Goal: Information Seeking & Learning: Learn about a topic

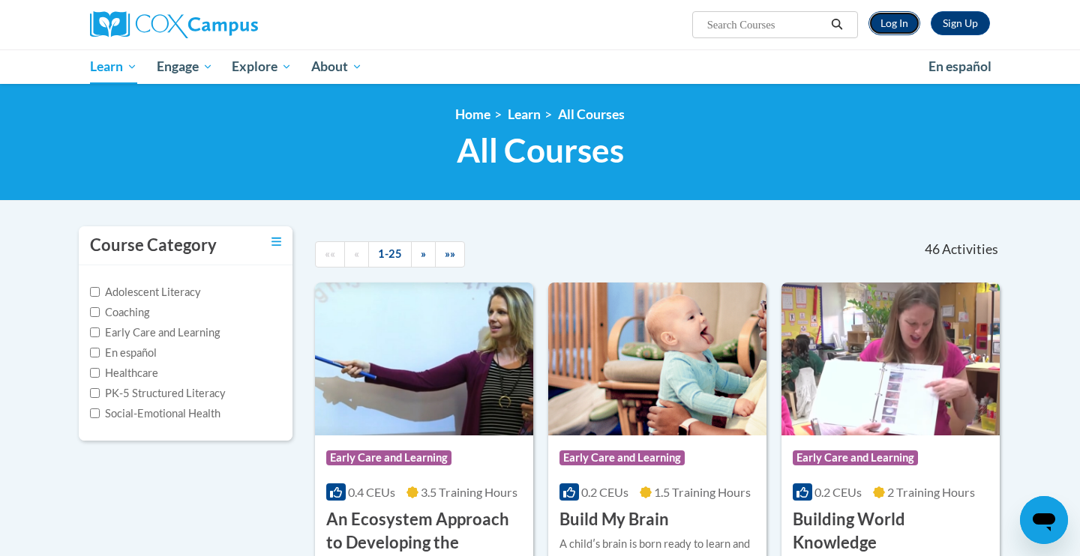
click at [896, 29] on link "Log In" at bounding box center [894, 23] width 52 height 24
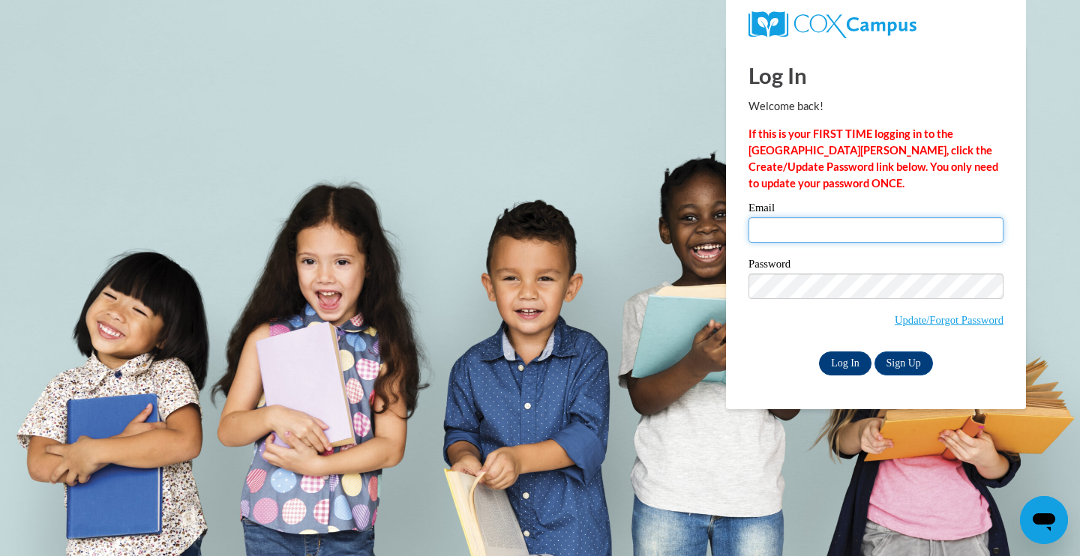
type input "megan.jones@vc-k12.us"
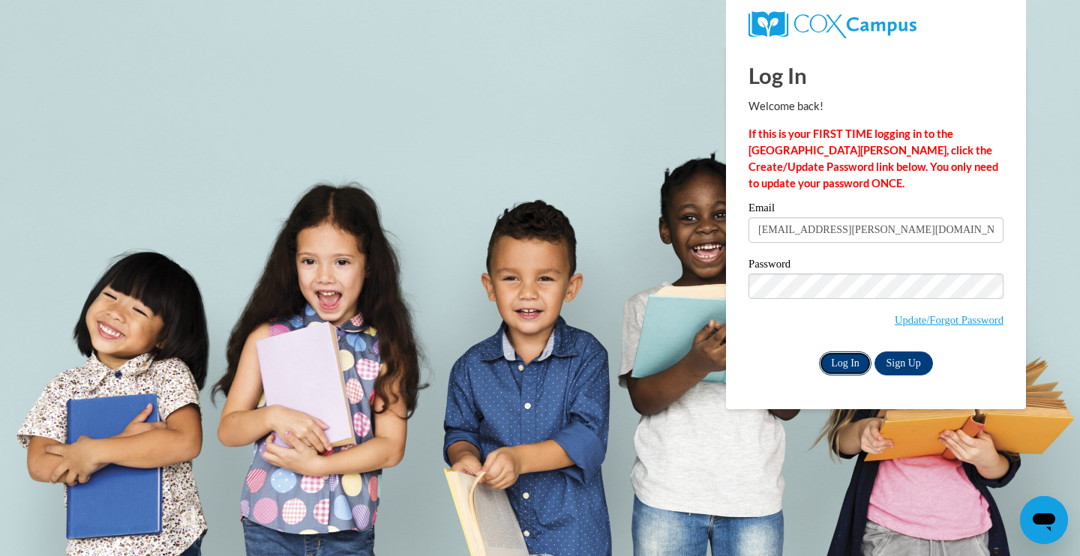
click at [827, 369] on input "Log In" at bounding box center [845, 364] width 52 height 24
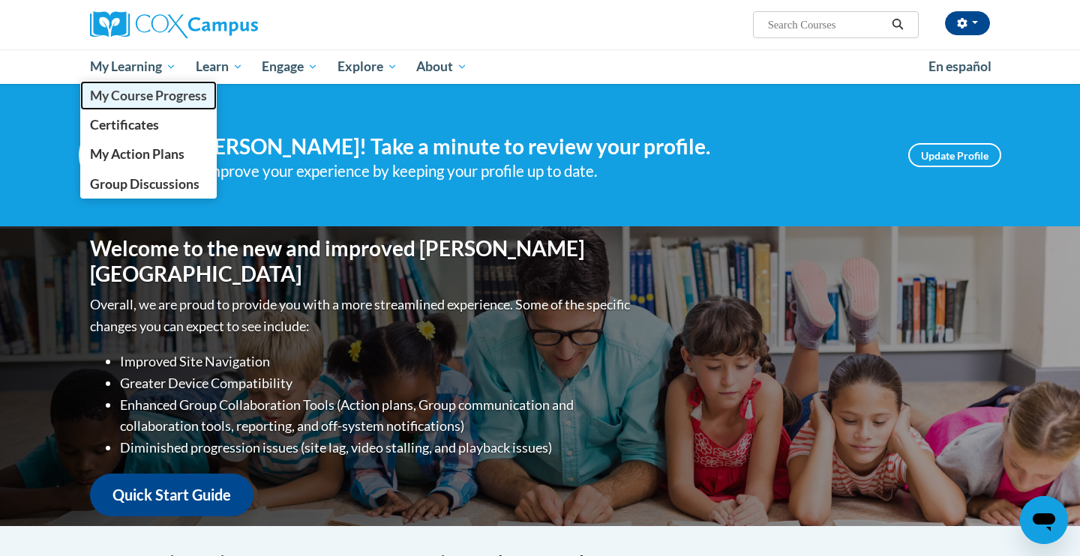
click at [136, 101] on span "My Course Progress" at bounding box center [148, 96] width 117 height 16
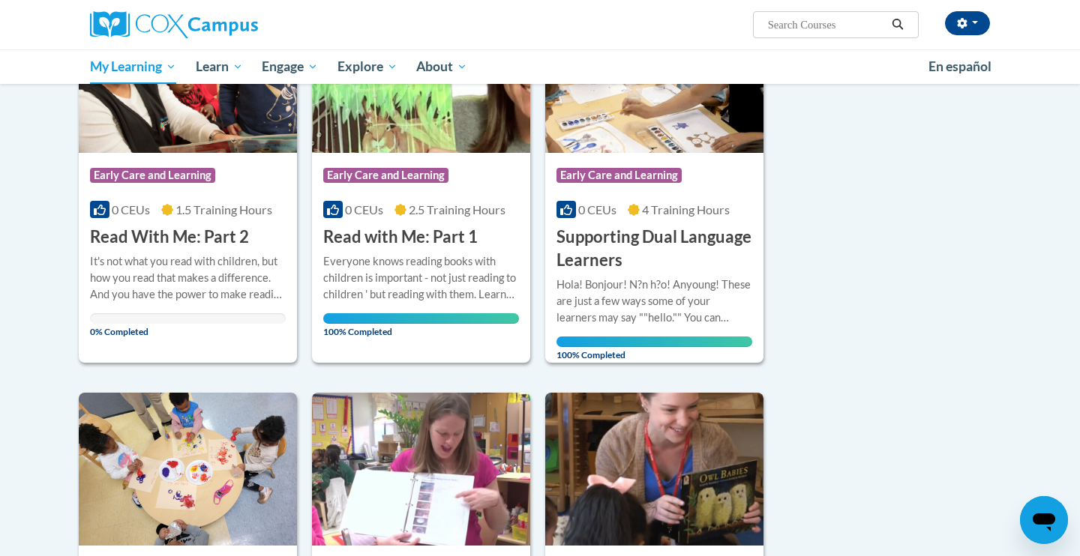
scroll to position [285, 0]
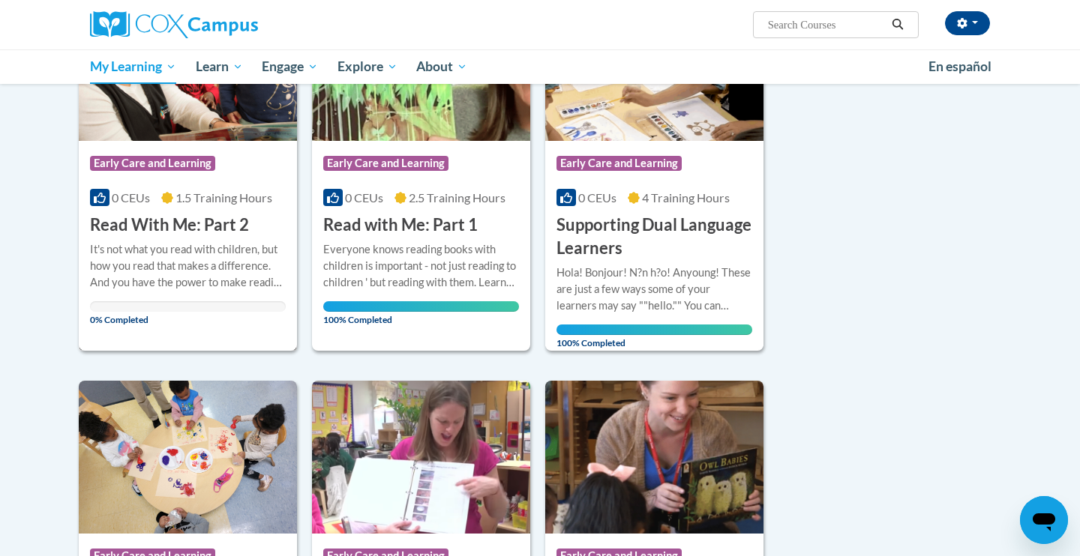
click at [149, 227] on h3 "Read With Me: Part 2" at bounding box center [169, 225] width 159 height 23
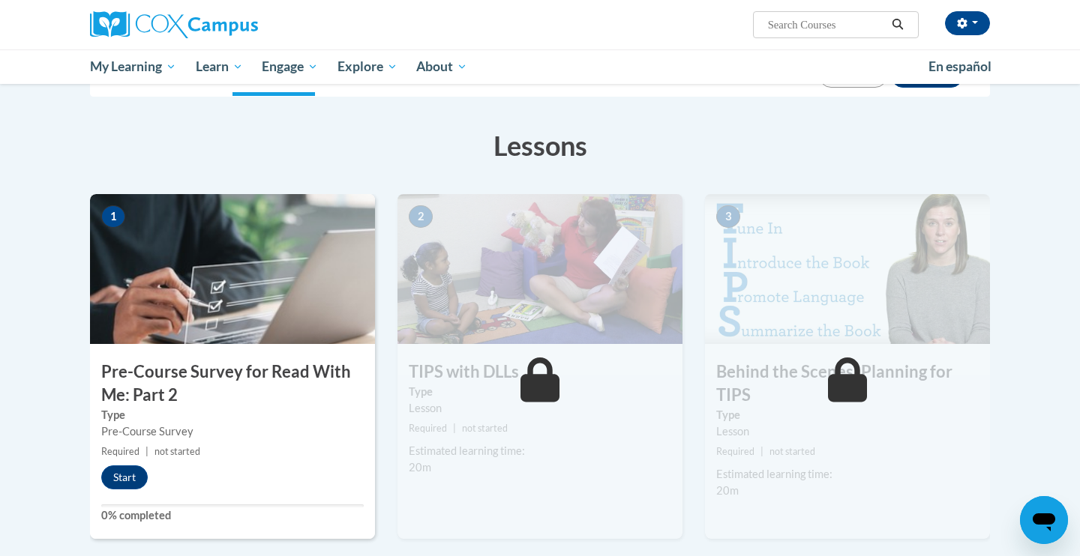
scroll to position [208, 0]
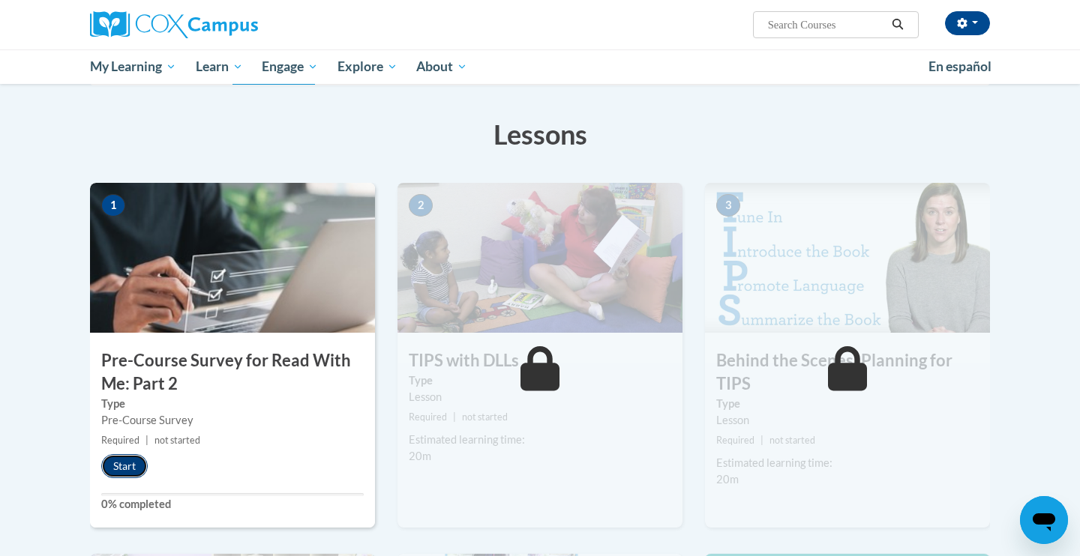
click at [130, 471] on button "Start" at bounding box center [124, 466] width 46 height 24
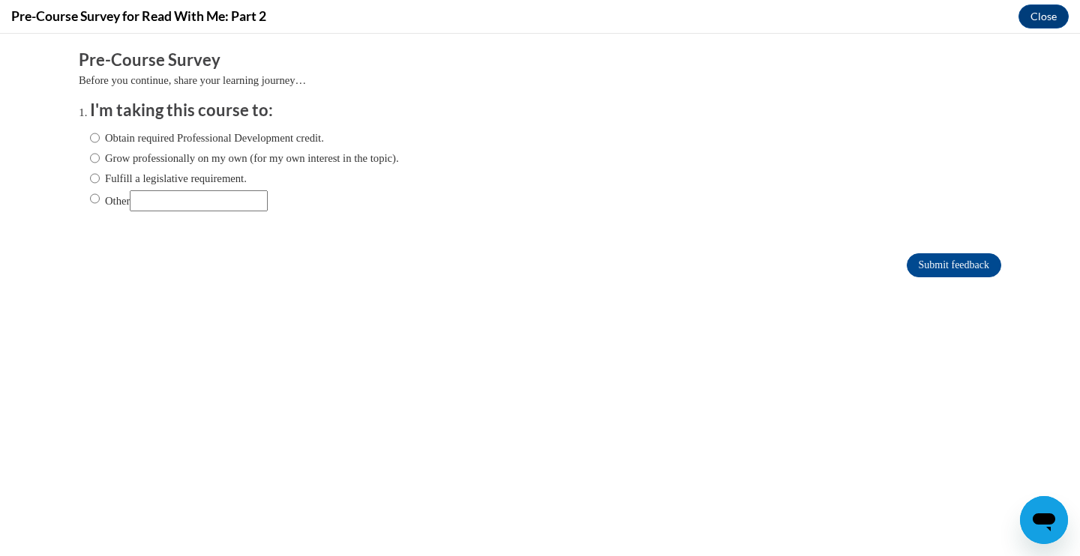
scroll to position [0, 0]
click at [95, 139] on input "Obtain required Professional Development credit." at bounding box center [95, 138] width 10 height 16
radio input "true"
click at [965, 260] on input "Submit feedback" at bounding box center [953, 265] width 94 height 24
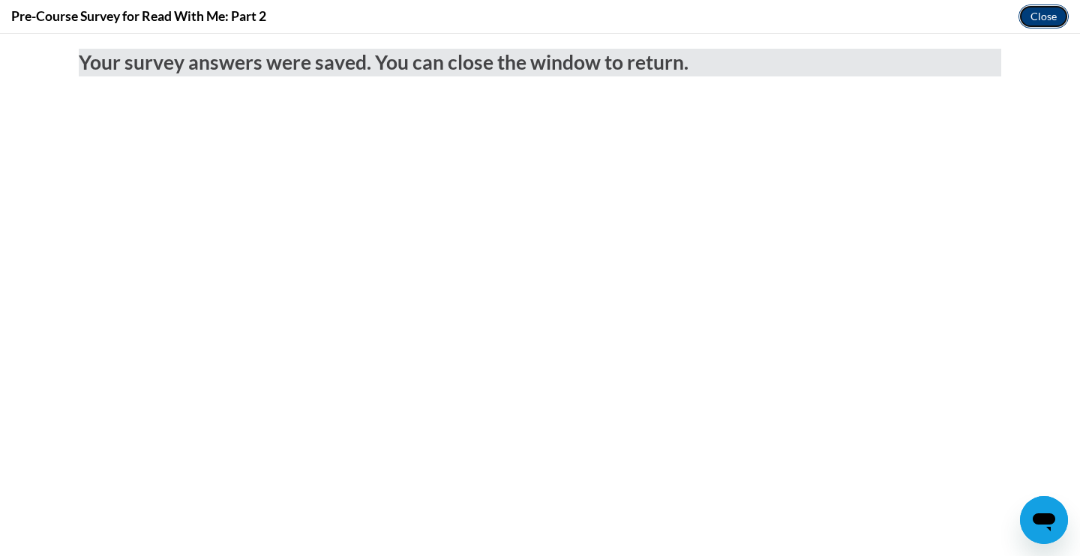
click at [1054, 19] on button "Close" at bounding box center [1043, 16] width 50 height 24
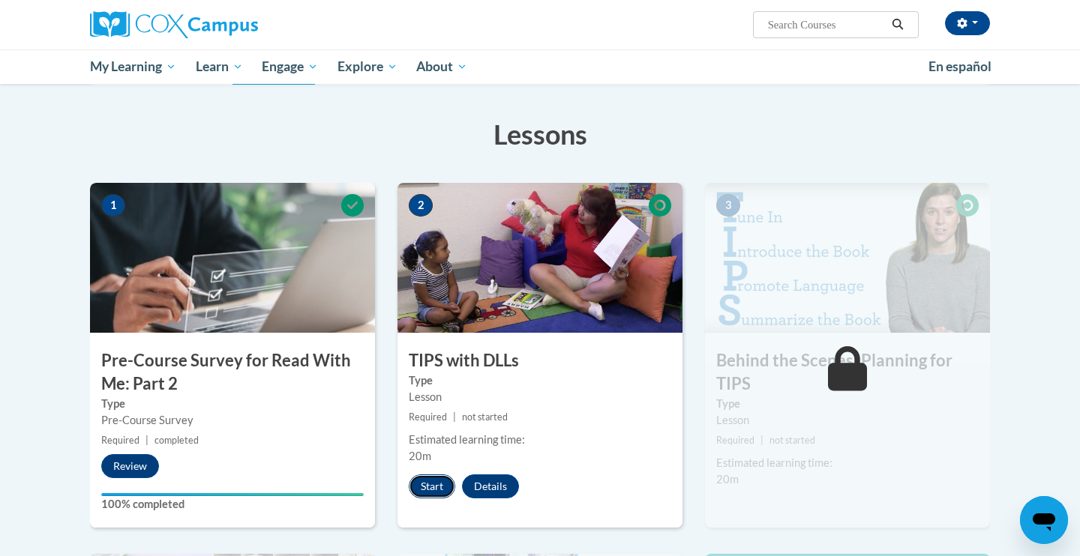
click at [425, 488] on button "Start" at bounding box center [432, 487] width 46 height 24
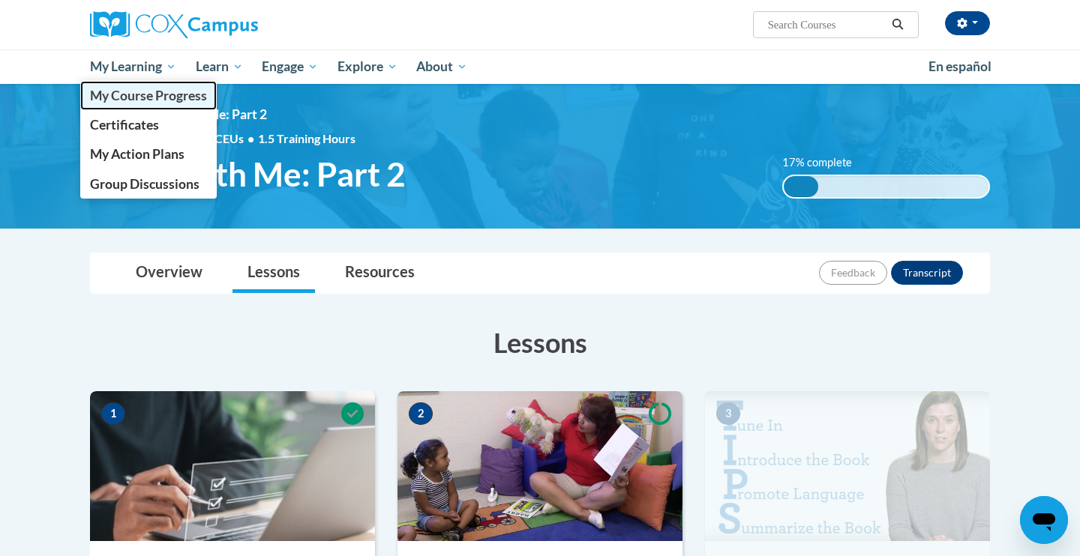
click at [188, 100] on span "My Course Progress" at bounding box center [148, 96] width 117 height 16
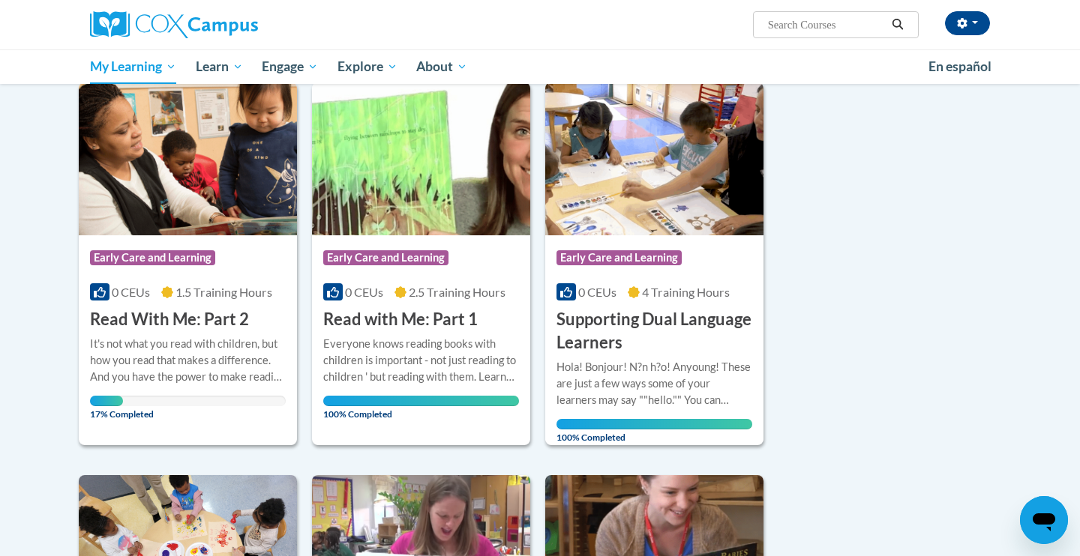
scroll to position [195, 0]
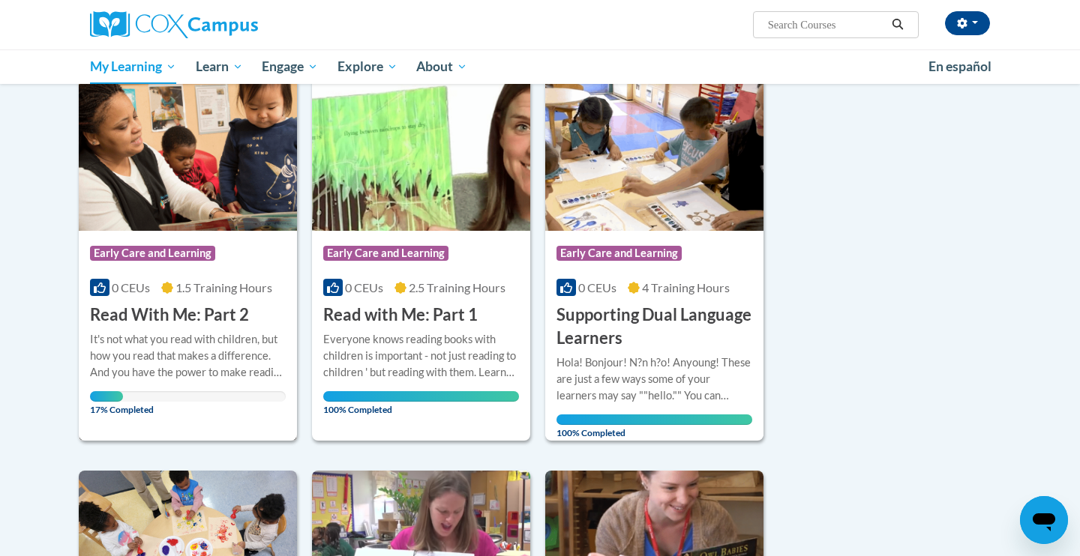
click at [220, 343] on div "It's not what you read with children, but how you read that makes a difference.…" at bounding box center [188, 355] width 196 height 49
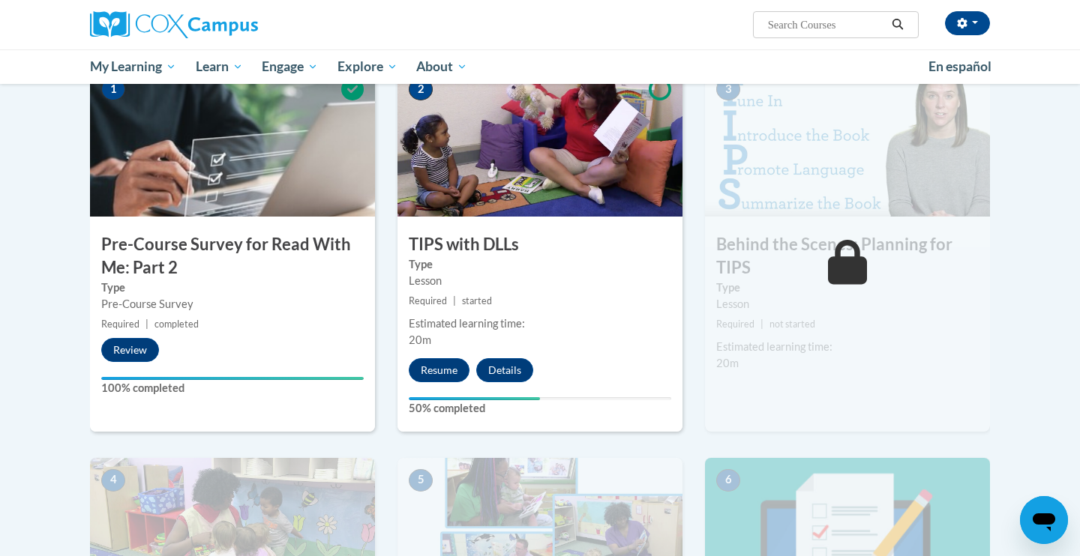
scroll to position [325, 0]
click at [437, 366] on button "Resume" at bounding box center [439, 370] width 61 height 24
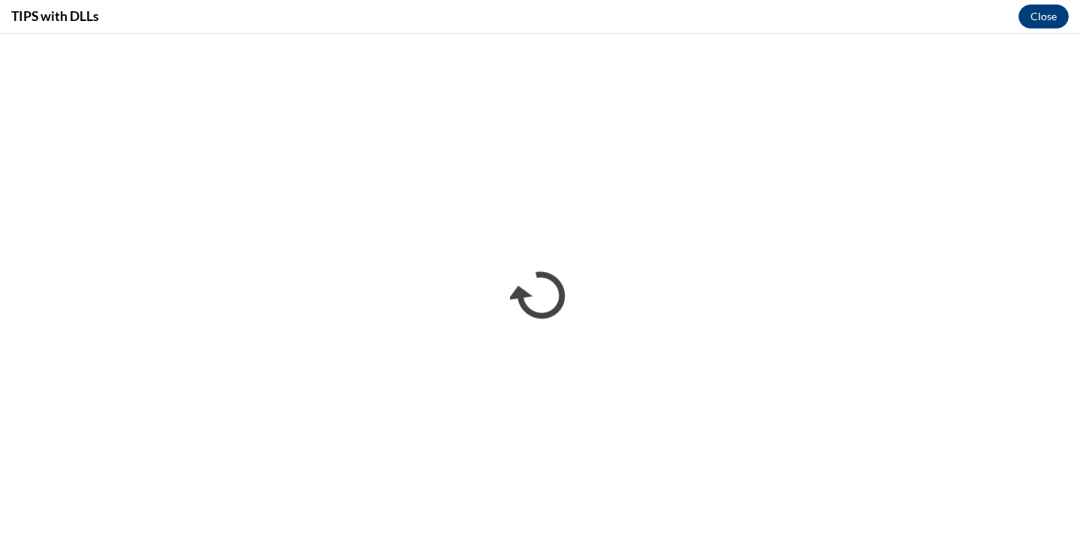
scroll to position [0, 0]
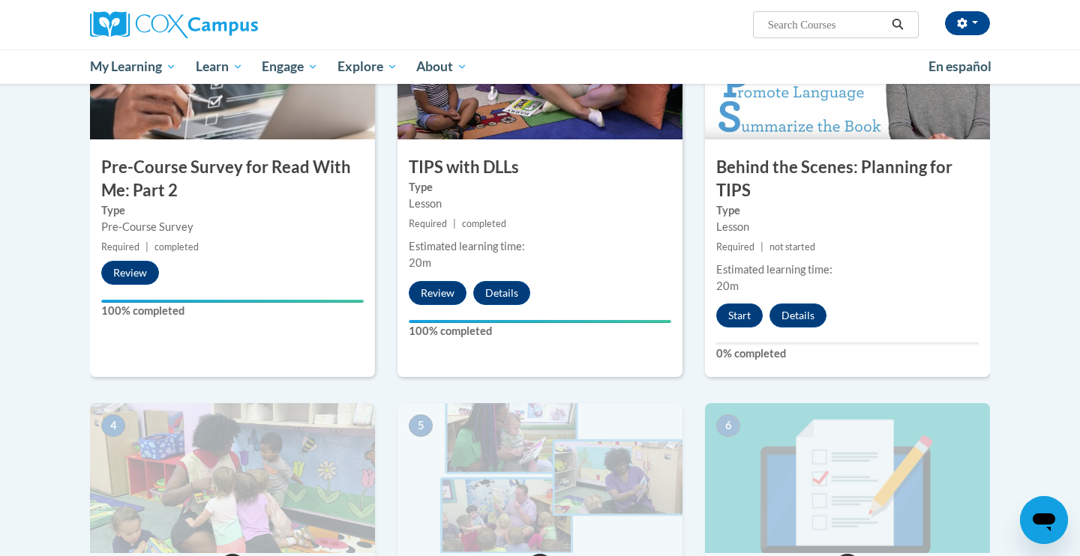
scroll to position [399, 0]
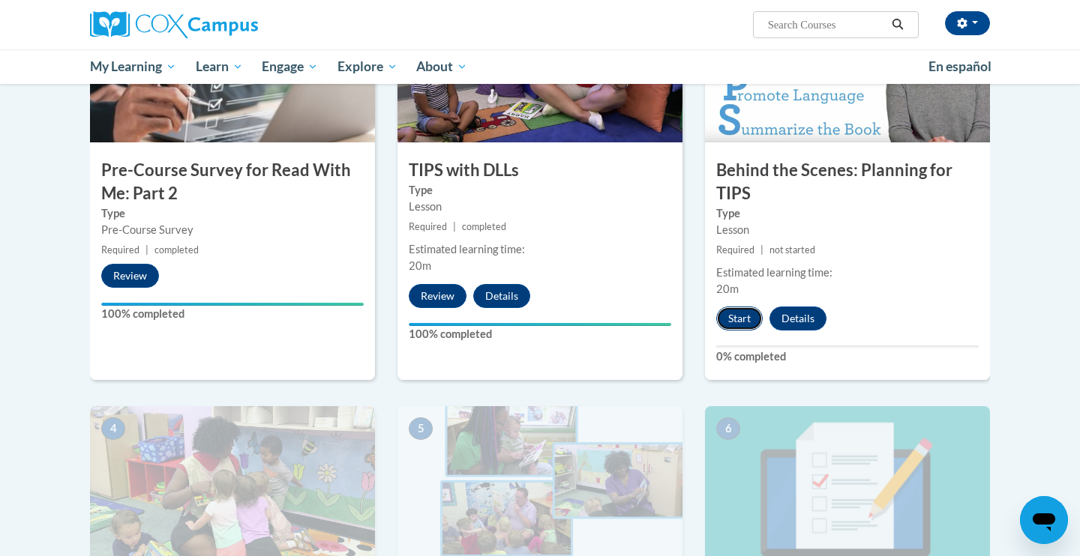
click at [734, 321] on button "Start" at bounding box center [739, 319] width 46 height 24
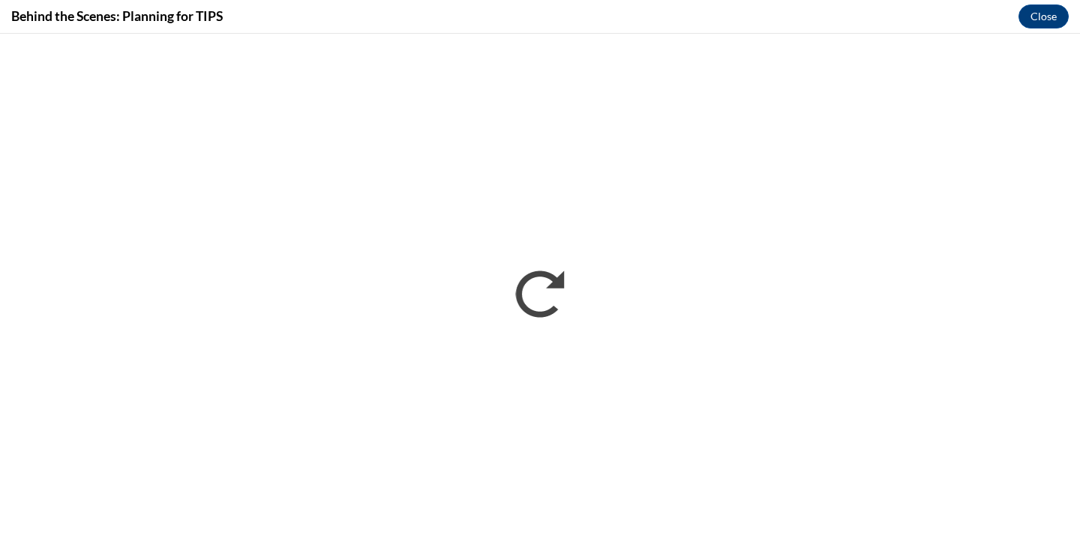
scroll to position [0, 0]
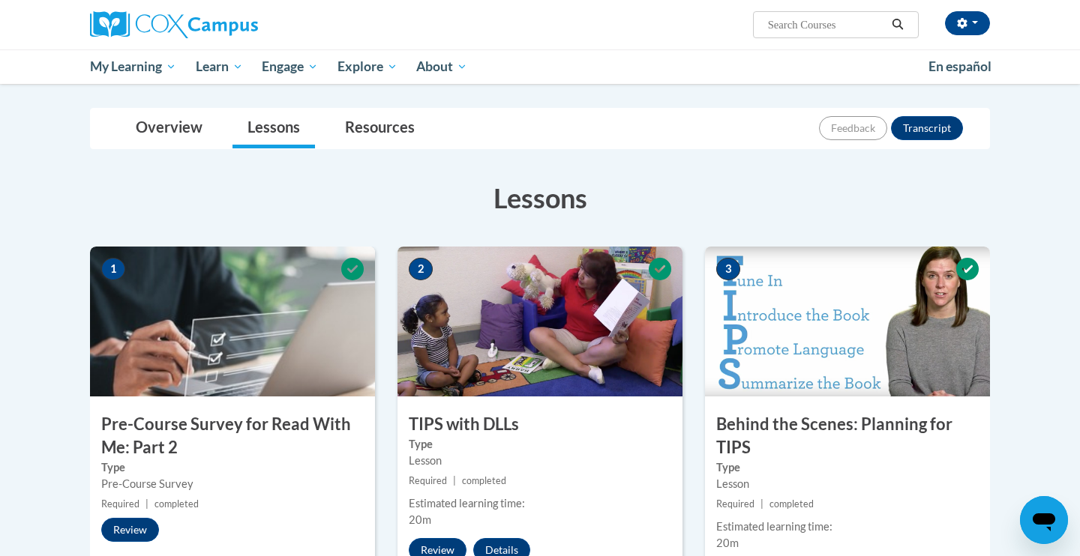
scroll to position [147, 0]
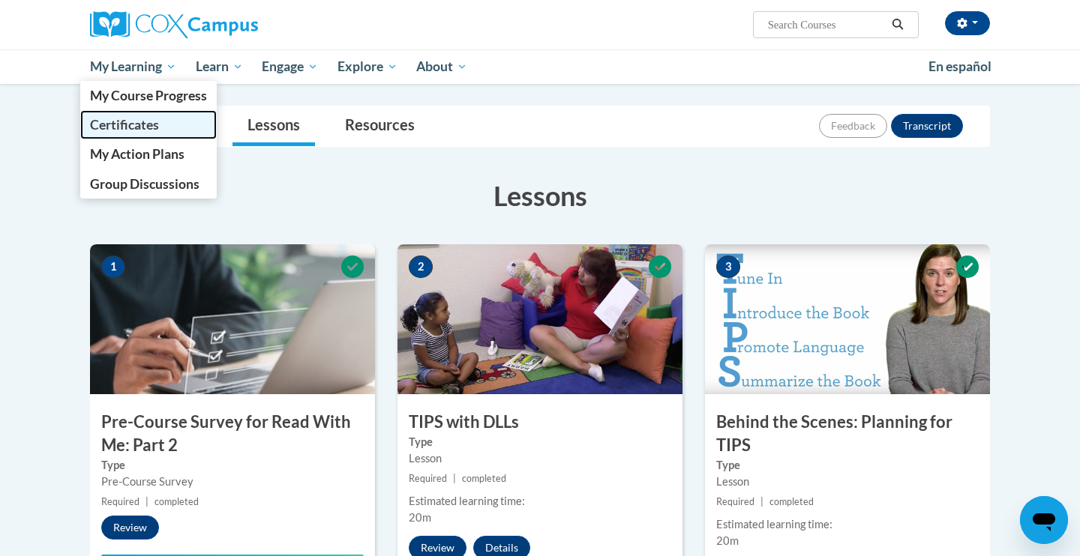
click at [144, 132] on span "Certificates" at bounding box center [124, 125] width 69 height 16
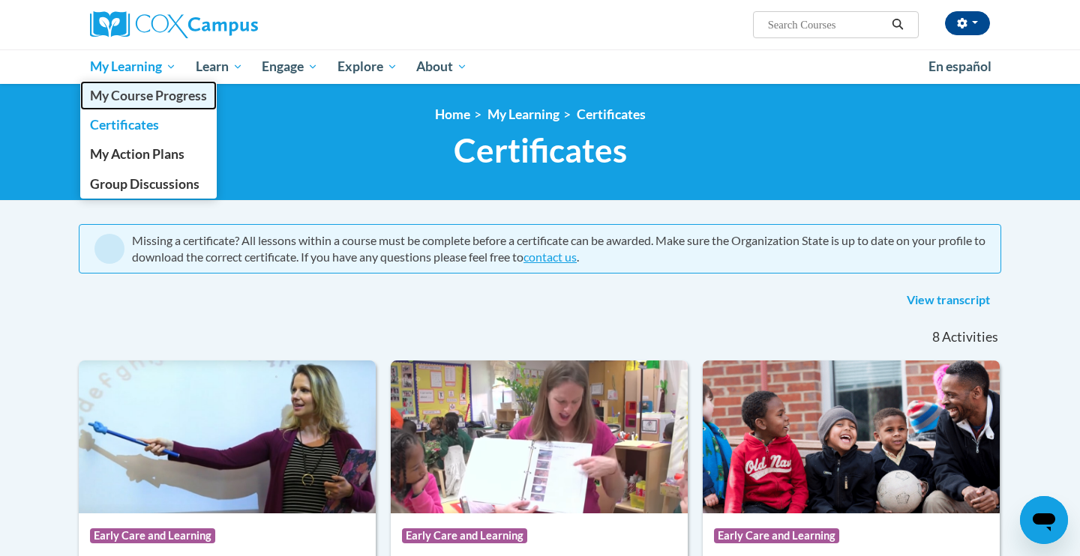
click at [165, 93] on span "My Course Progress" at bounding box center [148, 96] width 117 height 16
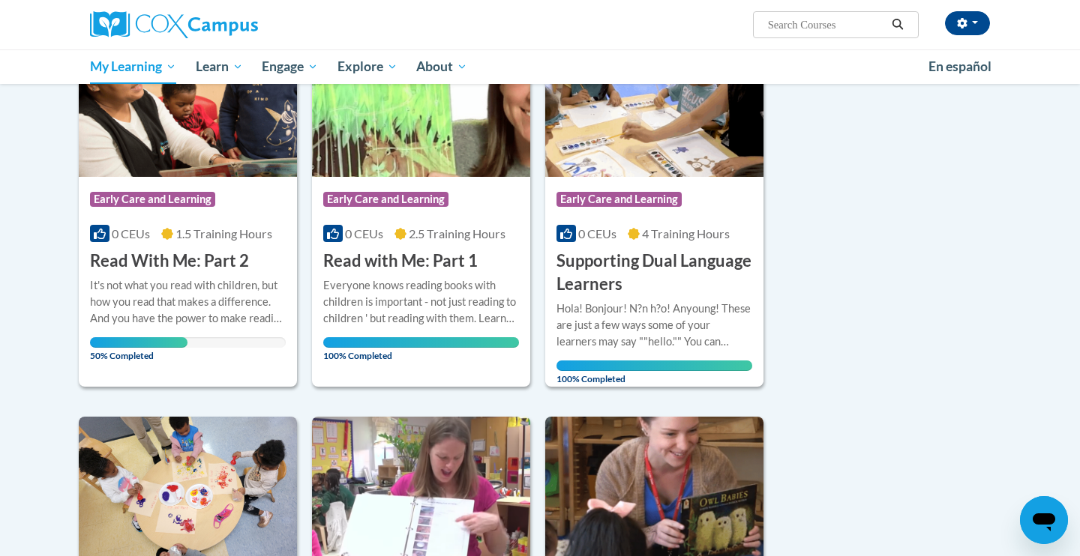
scroll to position [256, 0]
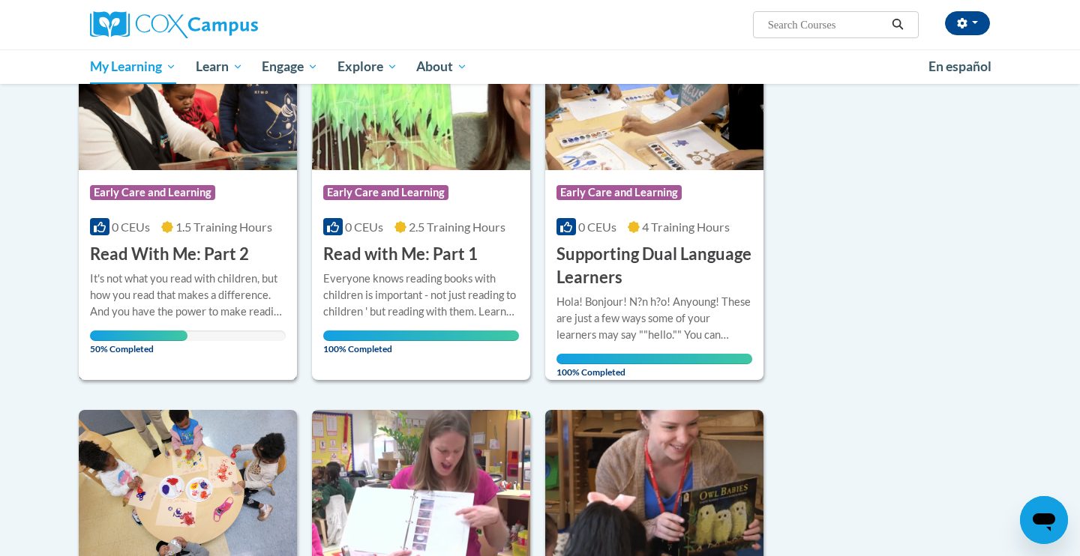
click at [112, 289] on div "It's not what you read with children, but how you read that makes a difference.…" at bounding box center [188, 295] width 196 height 49
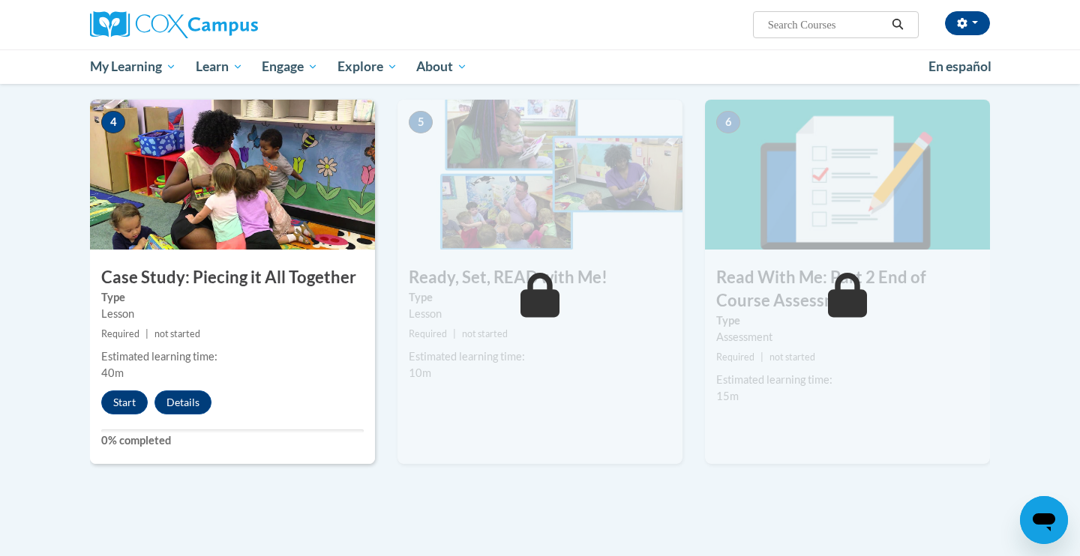
scroll to position [712, 0]
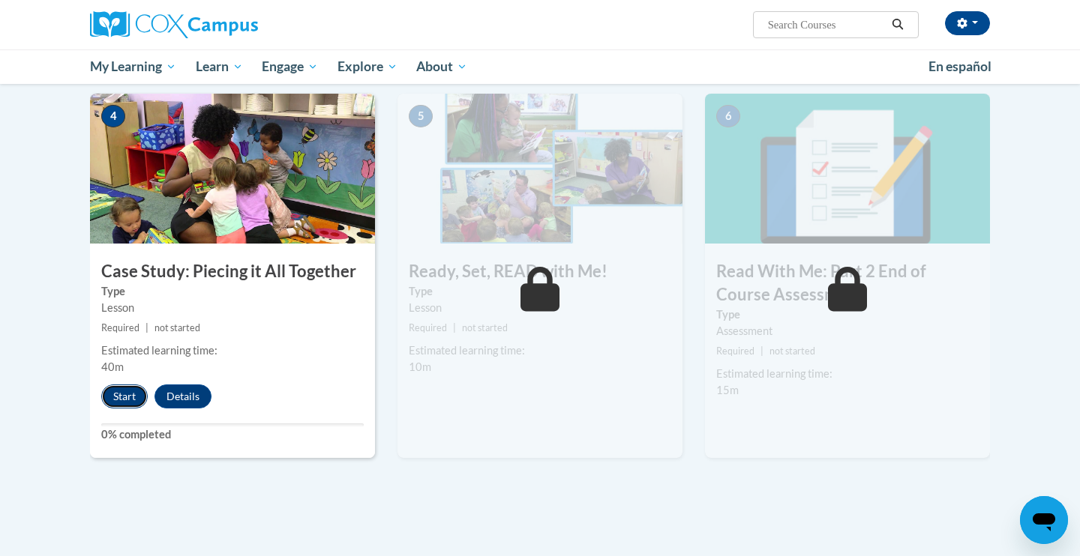
click at [133, 397] on button "Start" at bounding box center [124, 397] width 46 height 24
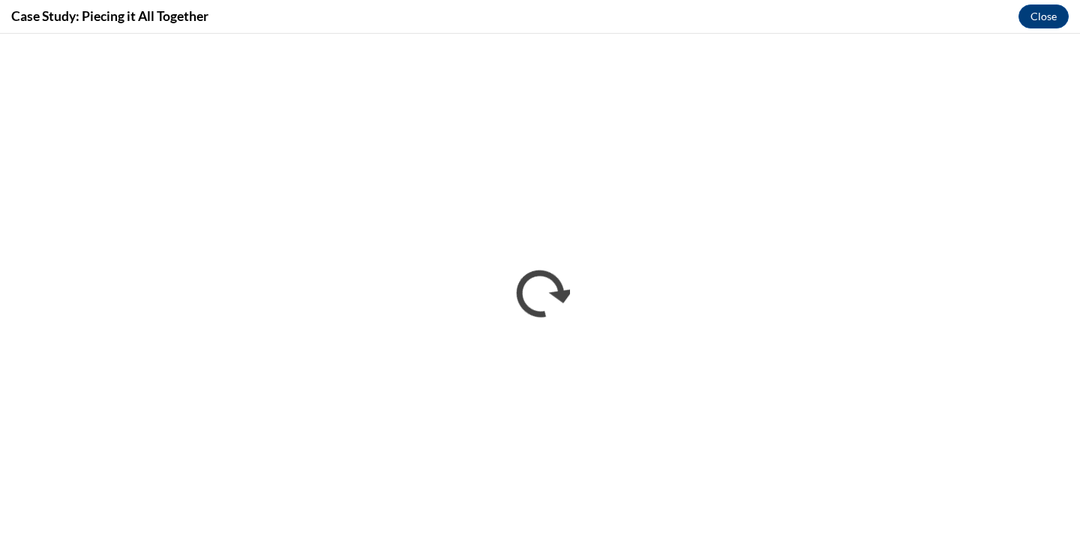
scroll to position [0, 0]
